Goal: Task Accomplishment & Management: Use online tool/utility

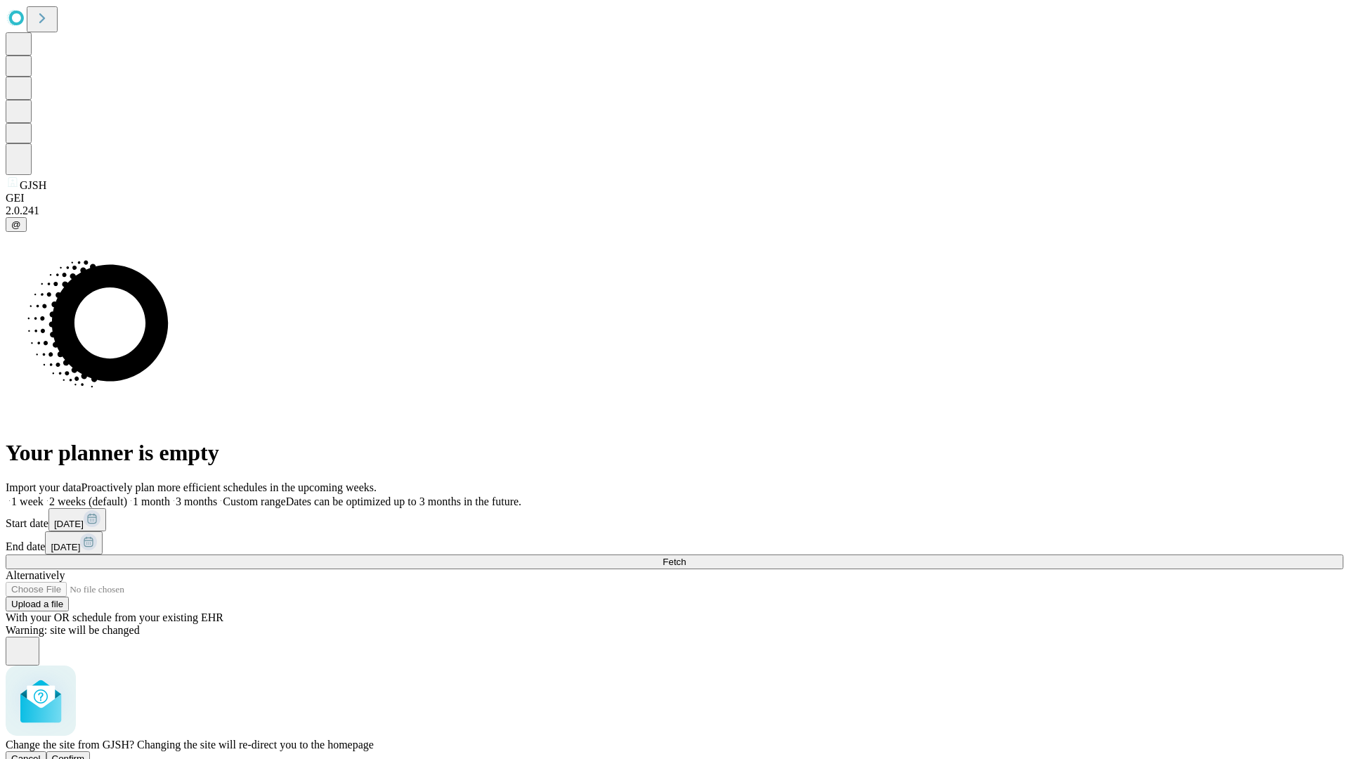
click at [85, 753] on span "Confirm" at bounding box center [68, 758] width 33 height 11
click at [44, 495] on label "1 week" at bounding box center [25, 501] width 38 height 12
click at [686, 556] on span "Fetch" at bounding box center [673, 561] width 23 height 11
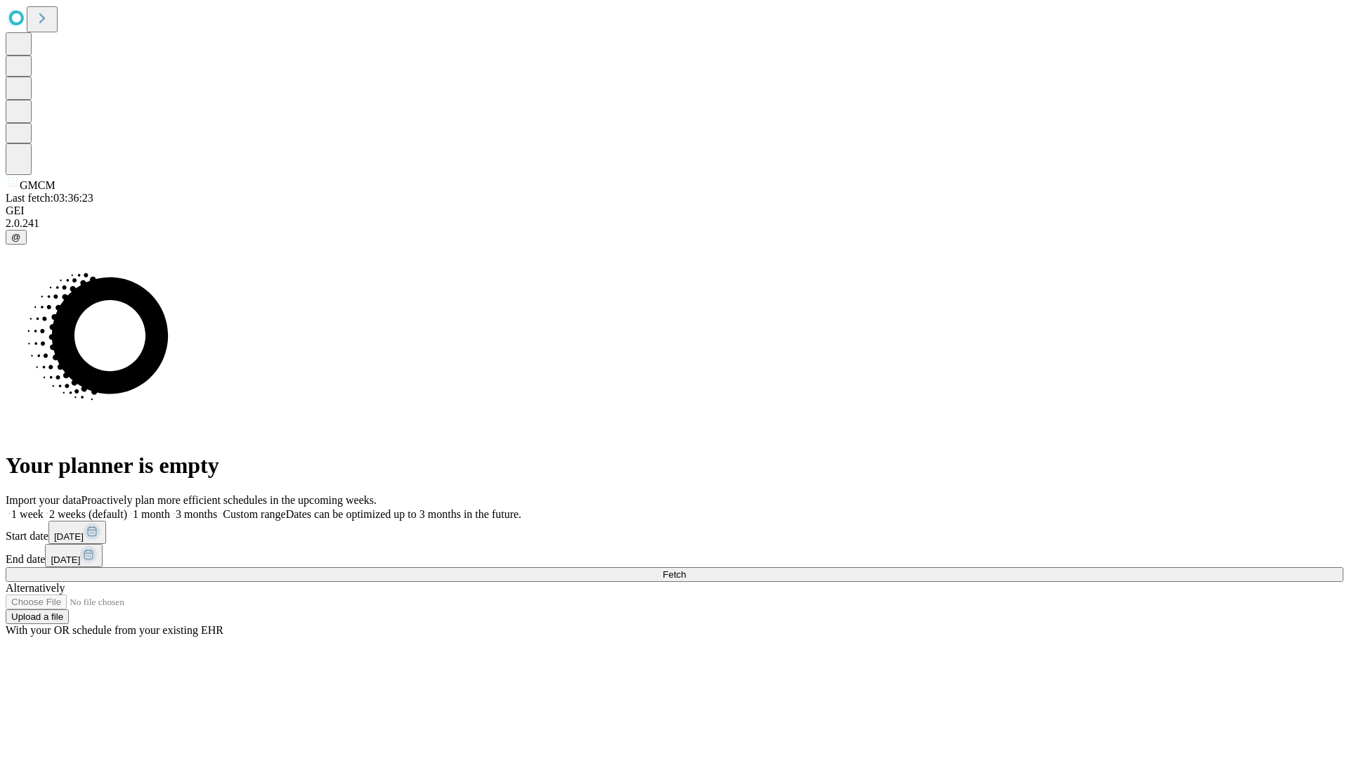
click at [44, 508] on label "1 week" at bounding box center [25, 514] width 38 height 12
click at [686, 569] on span "Fetch" at bounding box center [673, 574] width 23 height 11
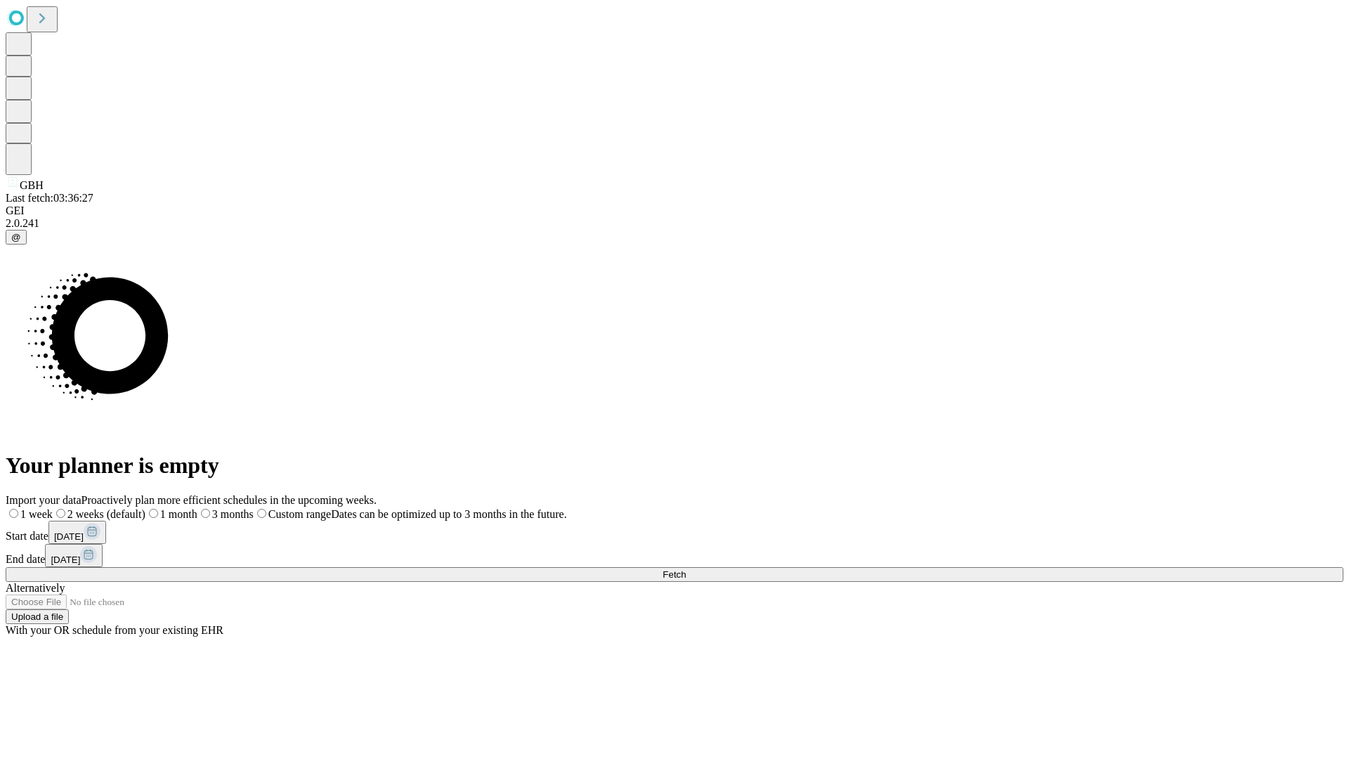
click at [53, 508] on label "1 week" at bounding box center [29, 514] width 47 height 12
click at [686, 569] on span "Fetch" at bounding box center [673, 574] width 23 height 11
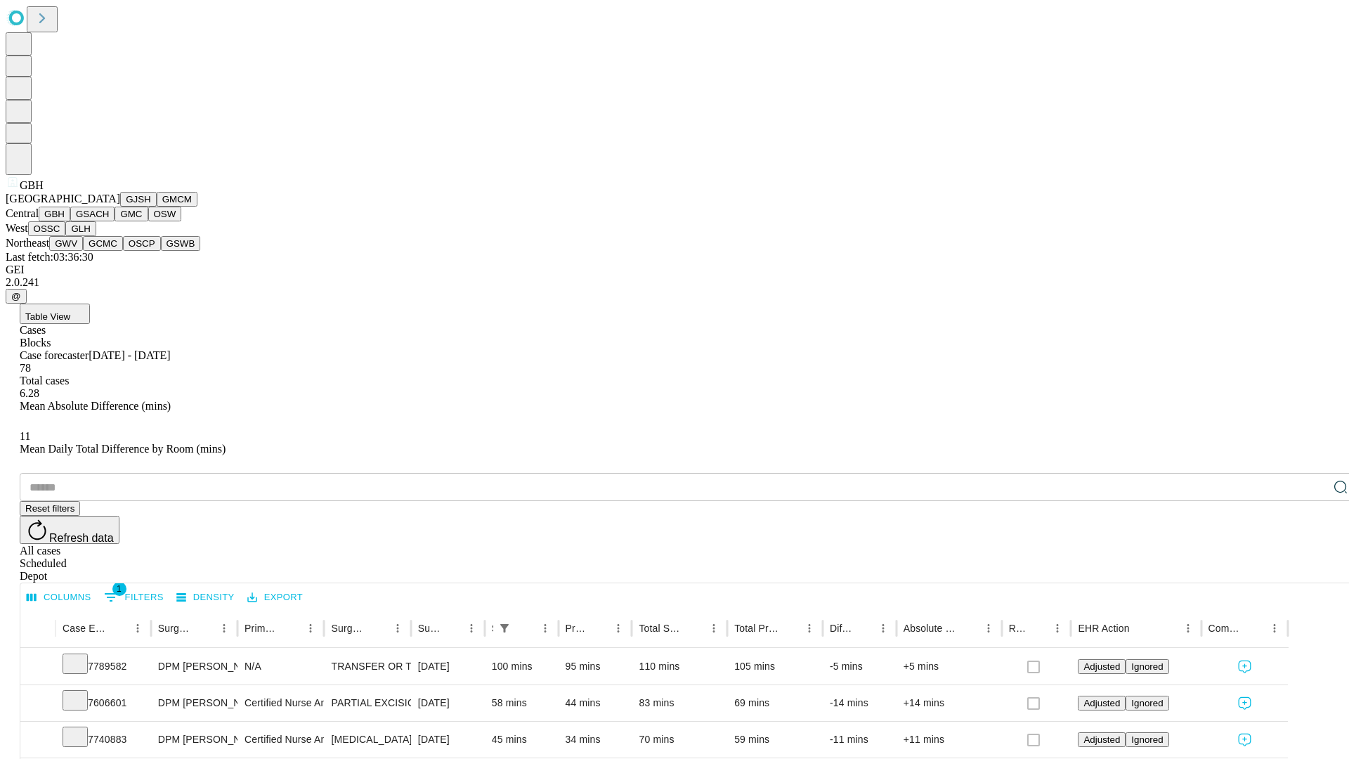
click at [109, 221] on button "GSACH" at bounding box center [92, 214] width 44 height 15
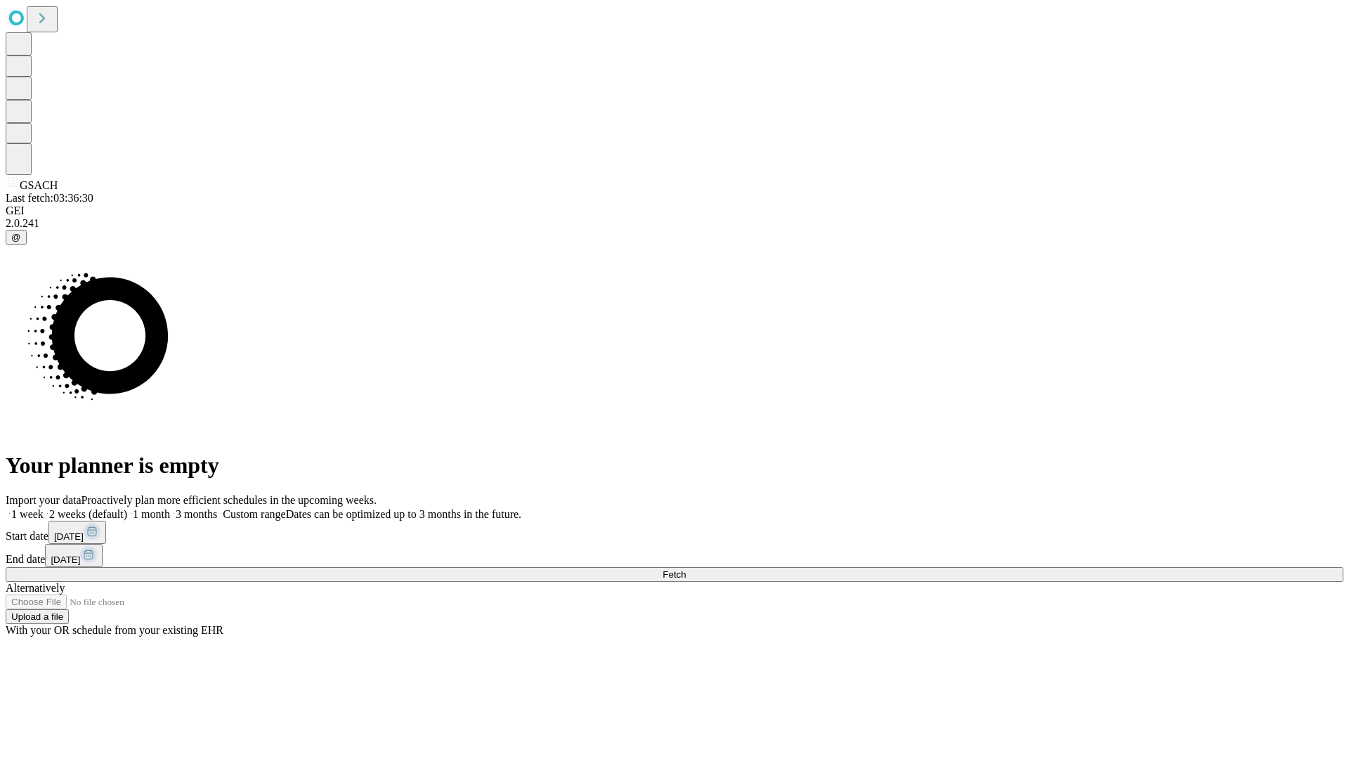
click at [44, 508] on label "1 week" at bounding box center [25, 514] width 38 height 12
click at [686, 569] on span "Fetch" at bounding box center [673, 574] width 23 height 11
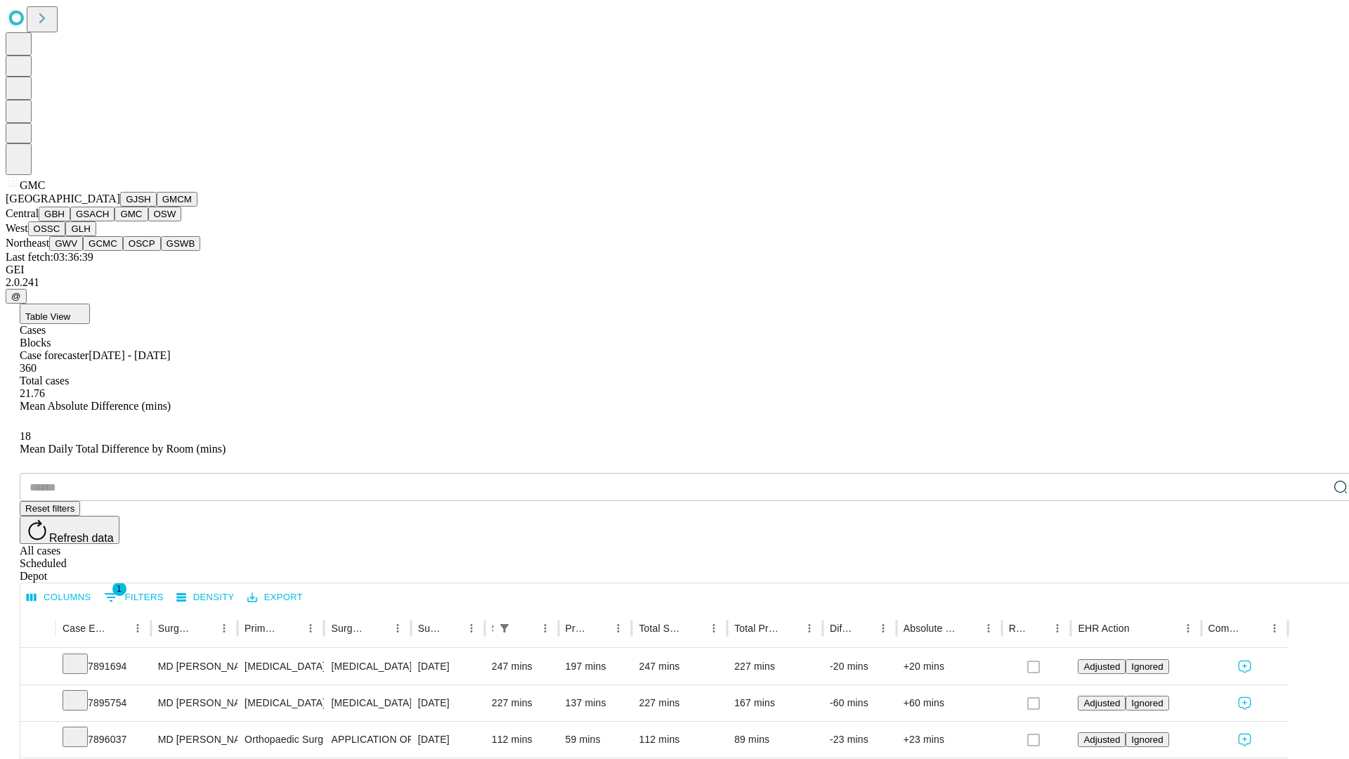
click at [148, 221] on button "OSW" at bounding box center [165, 214] width 34 height 15
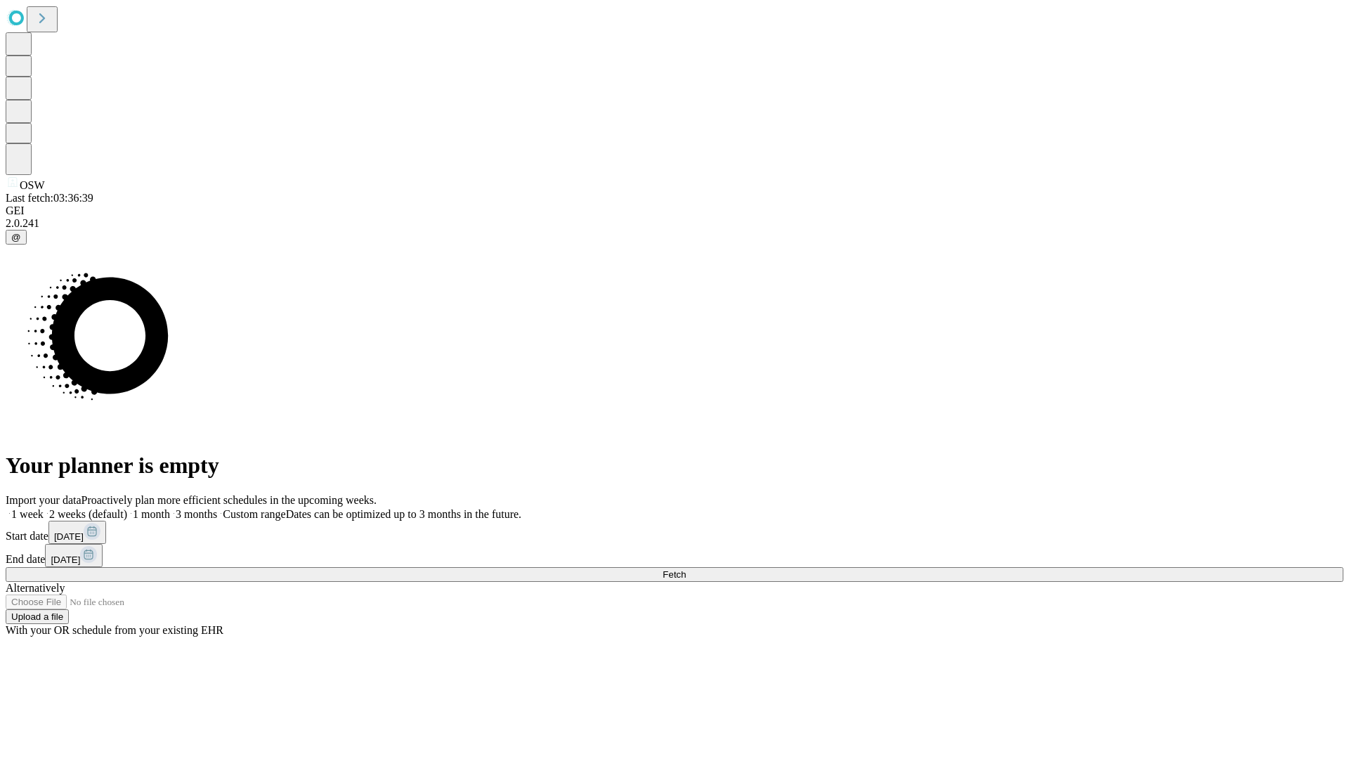
click at [44, 508] on label "1 week" at bounding box center [25, 514] width 38 height 12
click at [686, 569] on span "Fetch" at bounding box center [673, 574] width 23 height 11
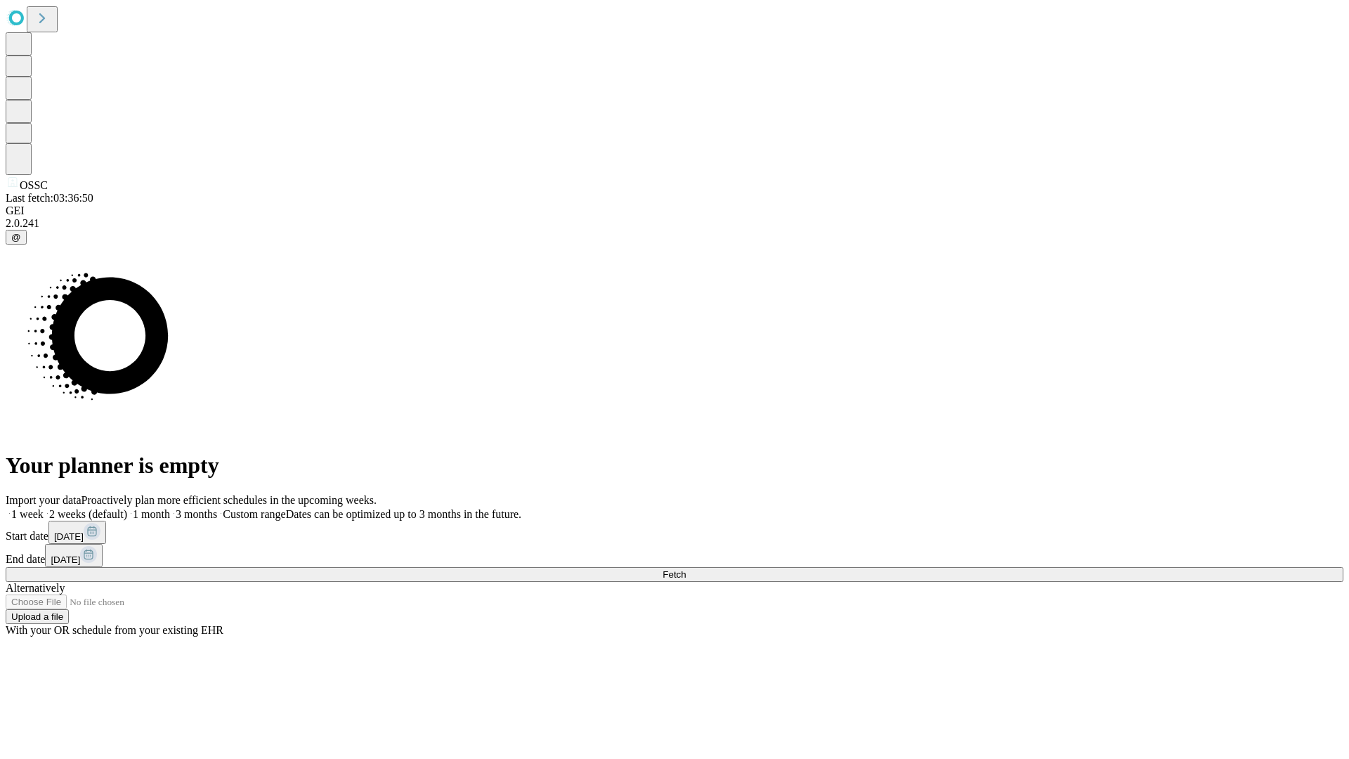
click at [44, 508] on label "1 week" at bounding box center [25, 514] width 38 height 12
click at [686, 569] on span "Fetch" at bounding box center [673, 574] width 23 height 11
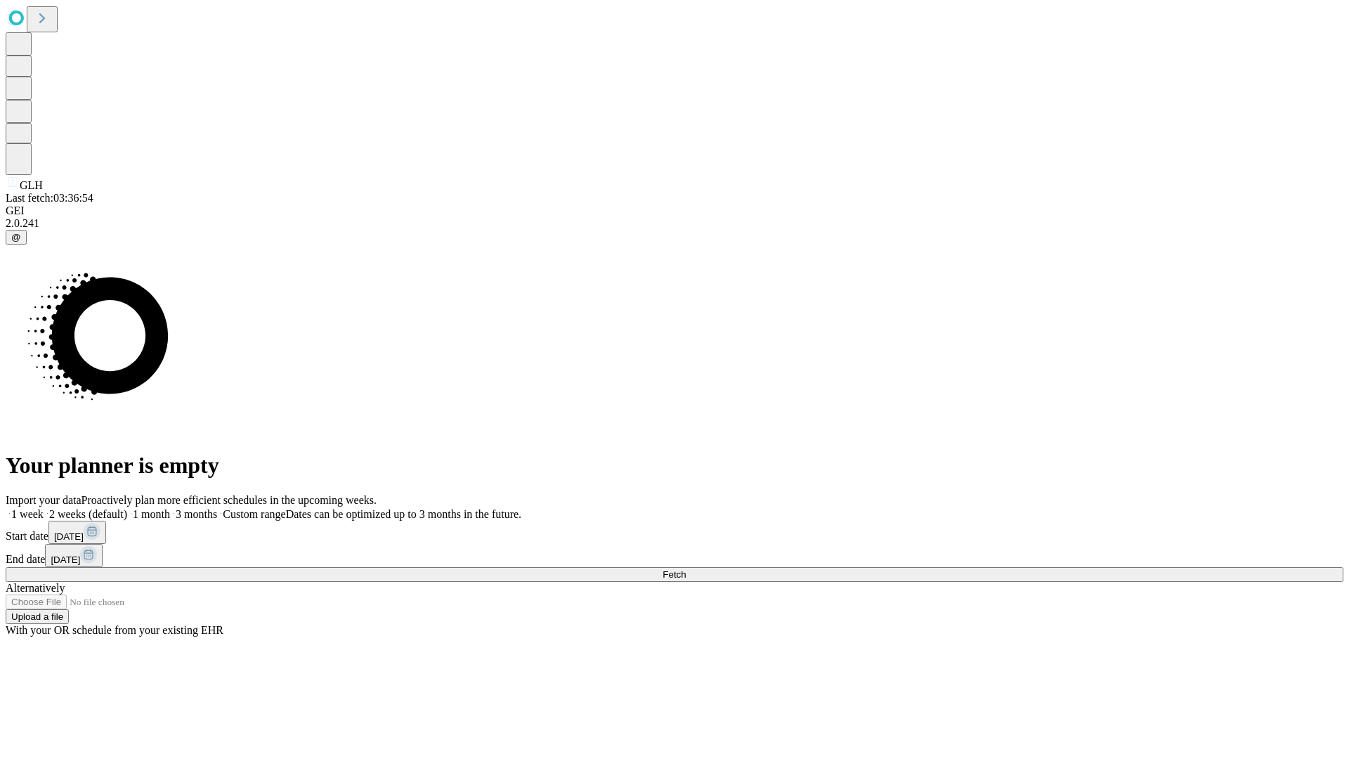
click at [686, 569] on span "Fetch" at bounding box center [673, 574] width 23 height 11
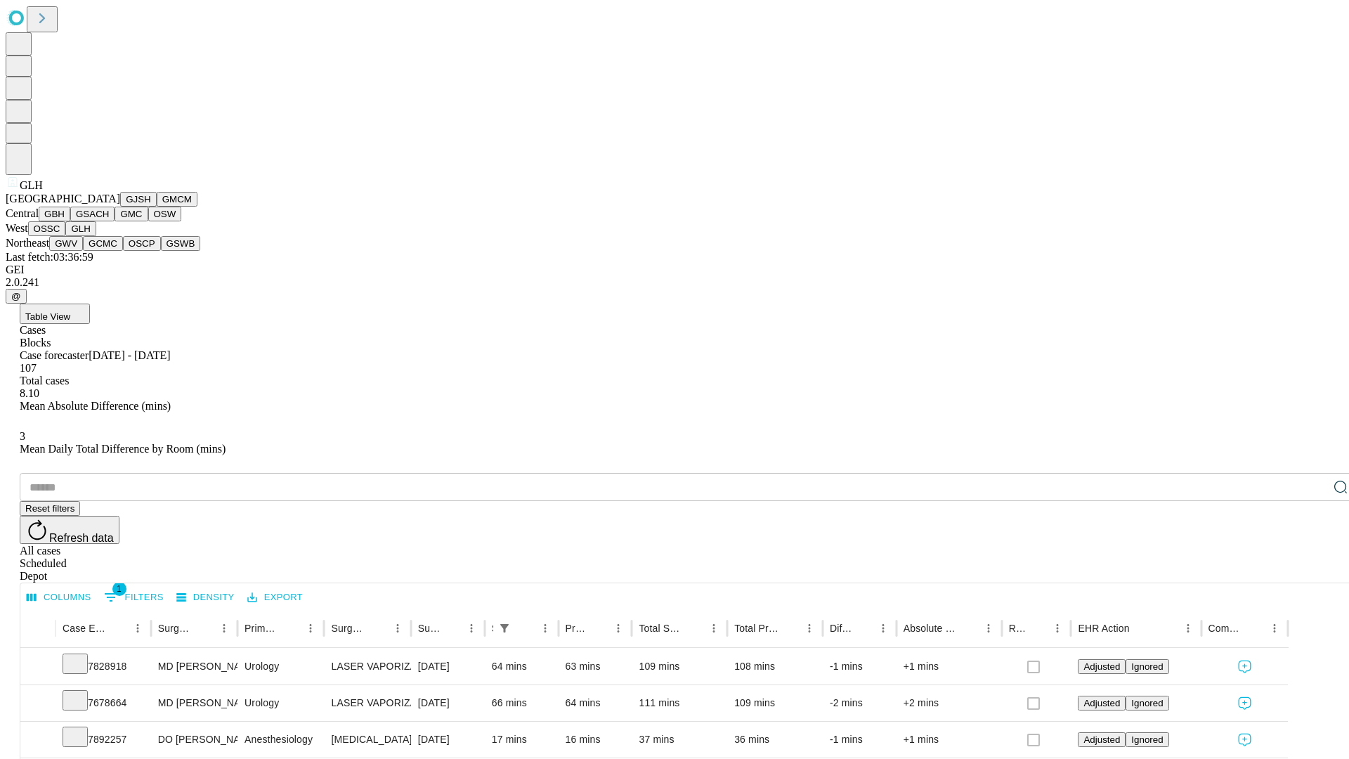
click at [83, 251] on button "GWV" at bounding box center [66, 243] width 34 height 15
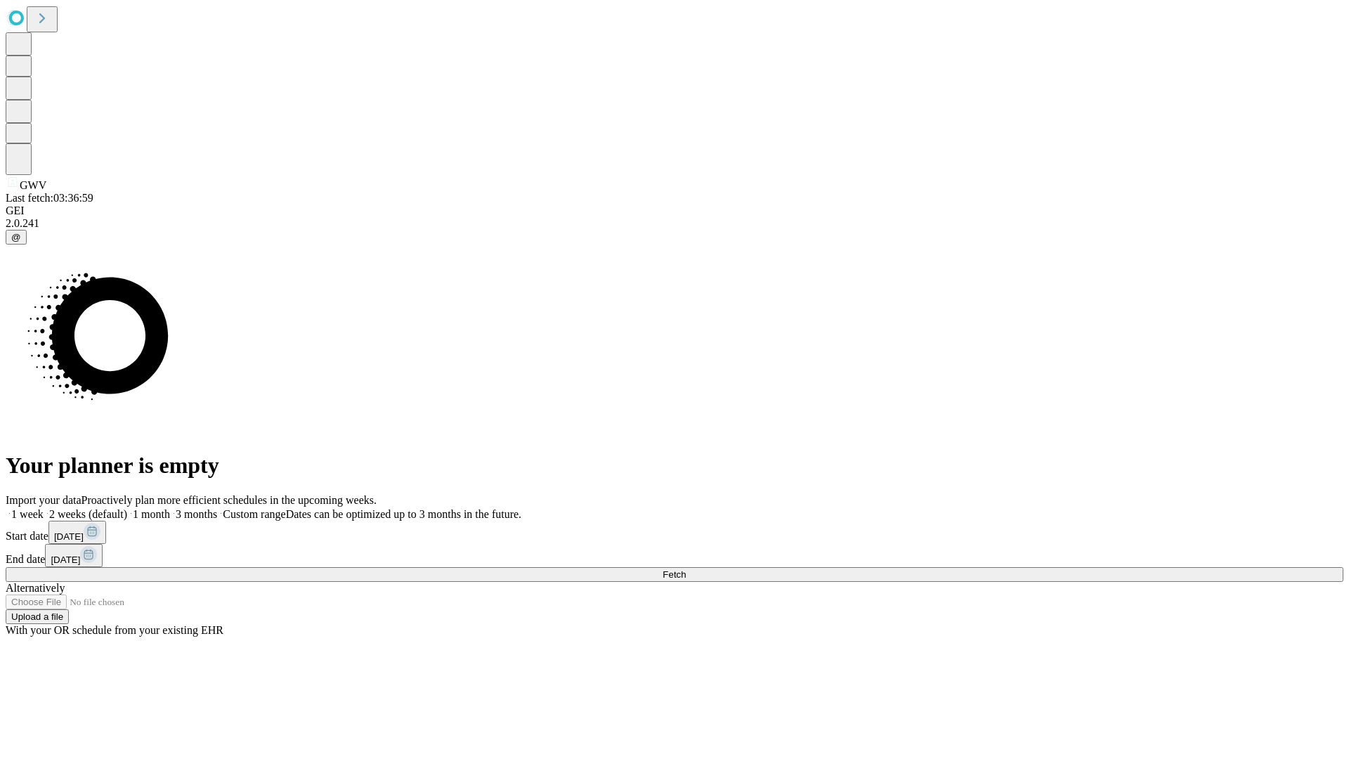
click at [44, 508] on label "1 week" at bounding box center [25, 514] width 38 height 12
click at [686, 569] on span "Fetch" at bounding box center [673, 574] width 23 height 11
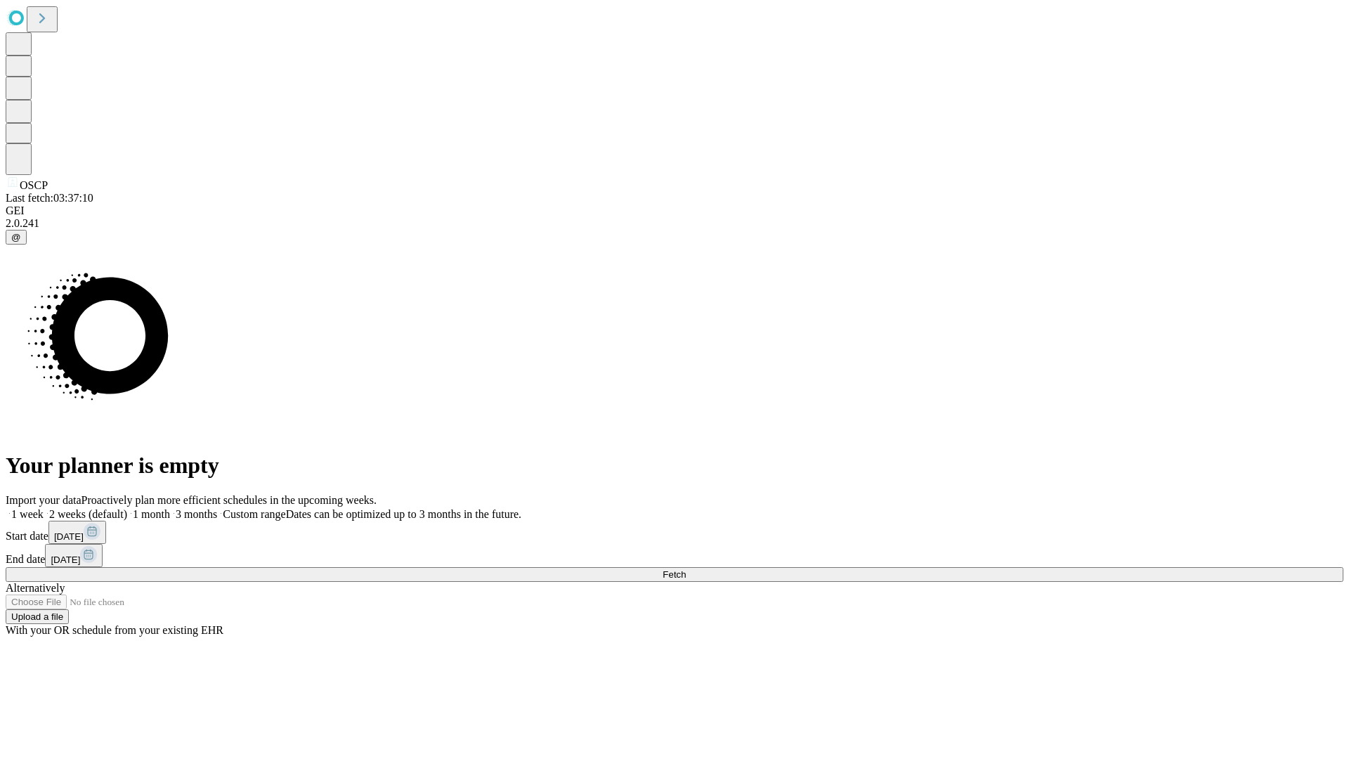
click at [44, 508] on label "1 week" at bounding box center [25, 514] width 38 height 12
click at [686, 569] on span "Fetch" at bounding box center [673, 574] width 23 height 11
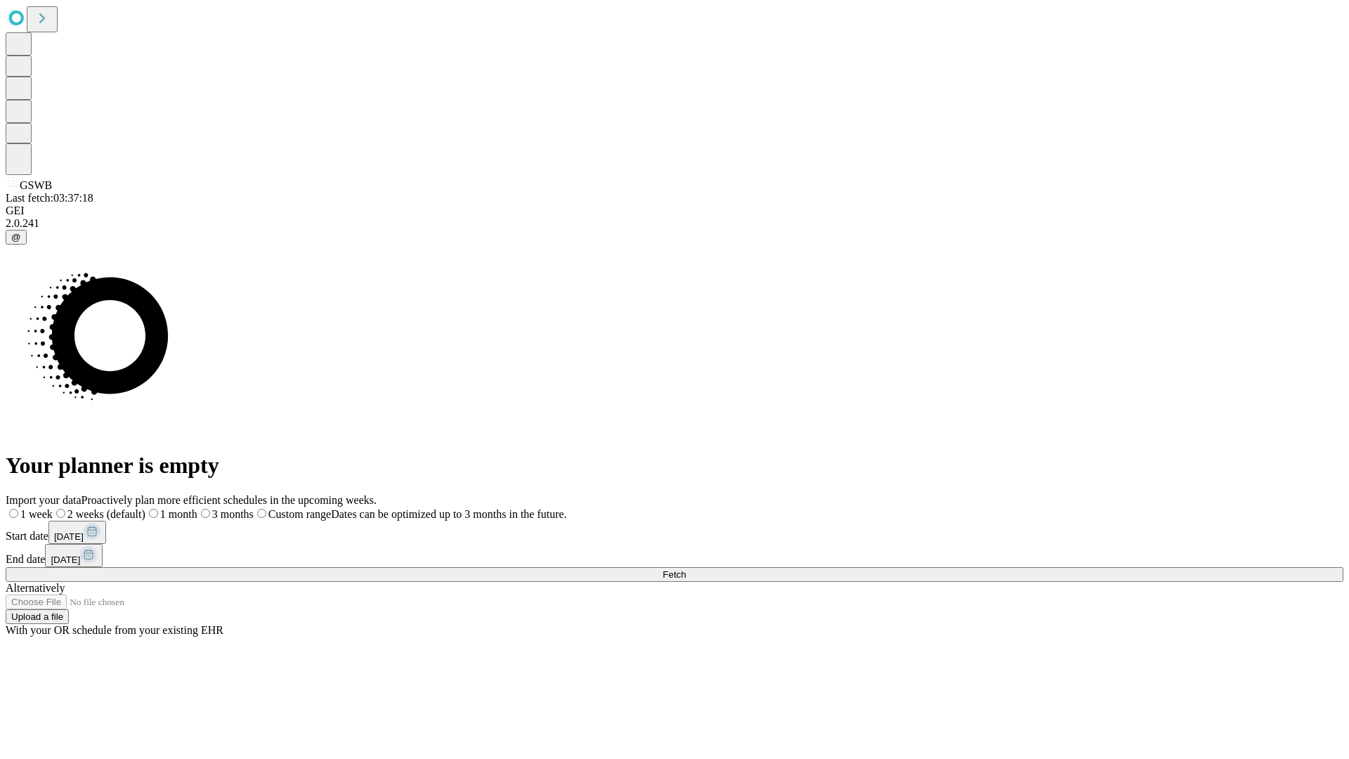
click at [53, 508] on label "1 week" at bounding box center [29, 514] width 47 height 12
click at [686, 569] on span "Fetch" at bounding box center [673, 574] width 23 height 11
